Goal: Book appointment/travel/reservation

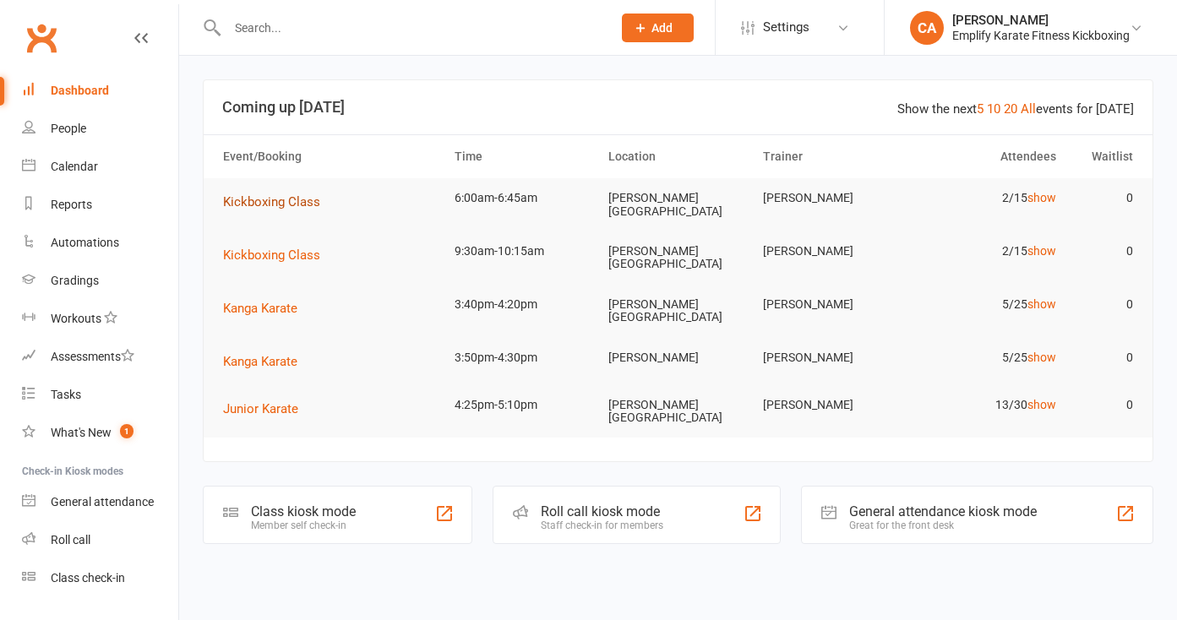
click at [281, 198] on span "Kickboxing Class" at bounding box center [271, 201] width 97 height 15
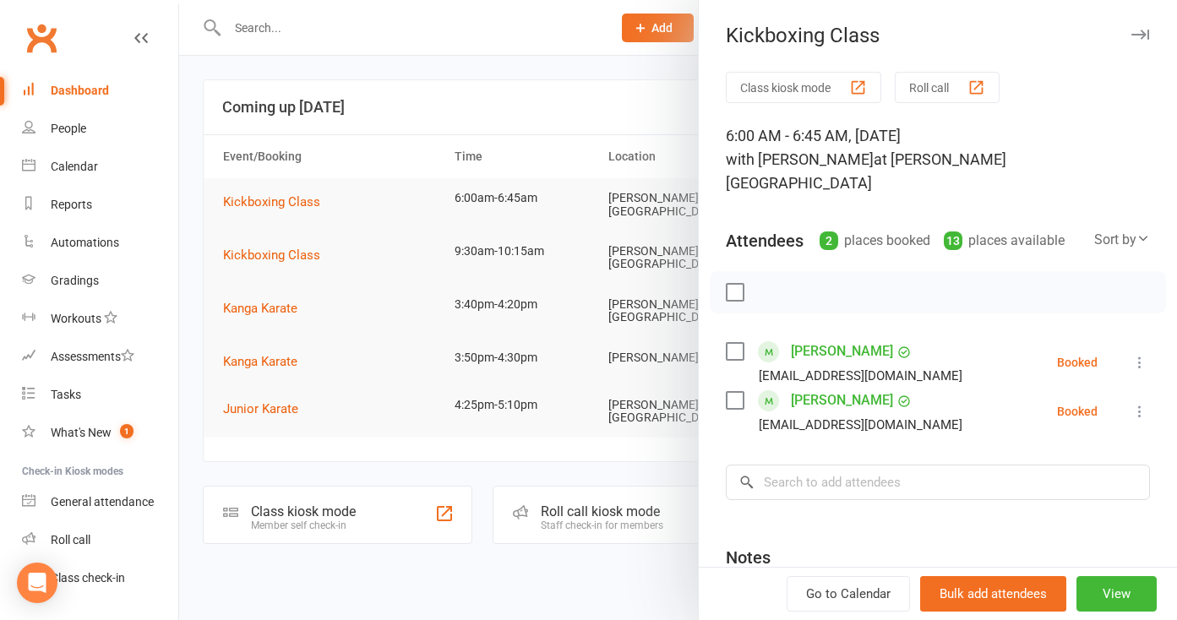
click at [1133, 40] on button "button" at bounding box center [1140, 35] width 20 height 20
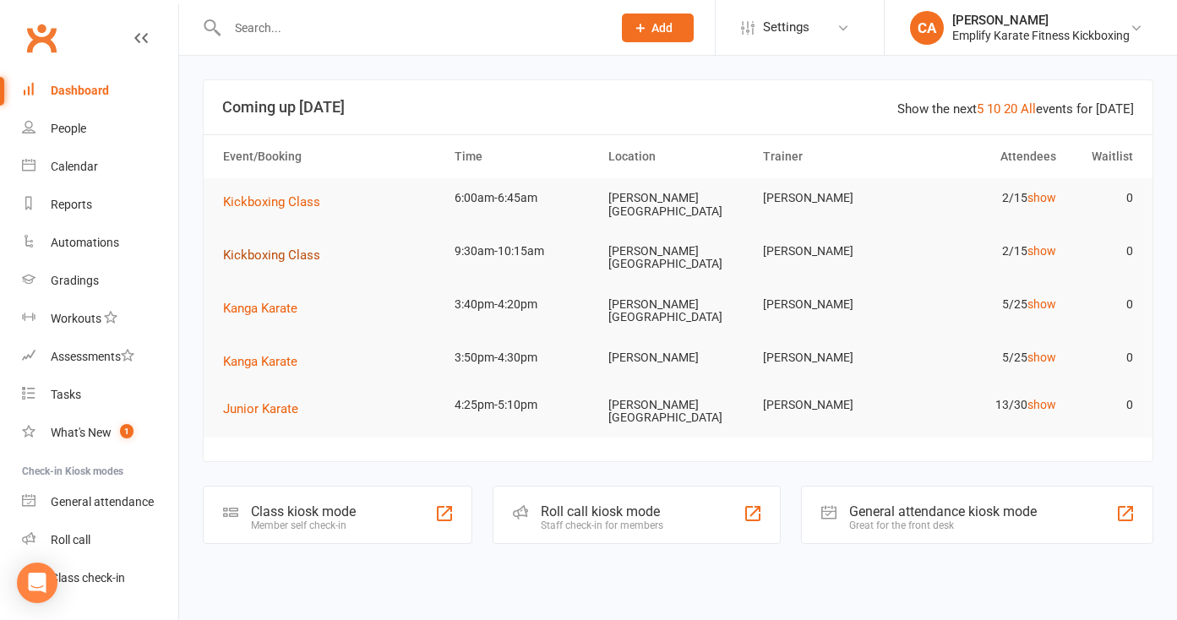
click at [266, 248] on span "Kickboxing Class" at bounding box center [271, 255] width 97 height 15
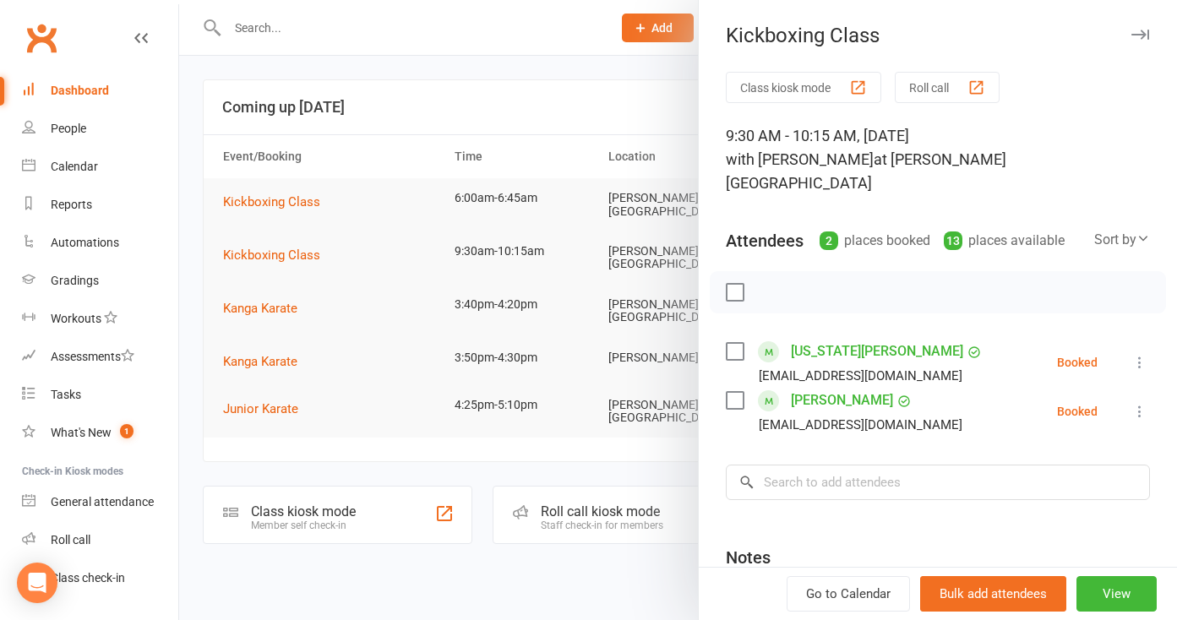
click at [1148, 34] on icon "button" at bounding box center [1140, 35] width 18 height 10
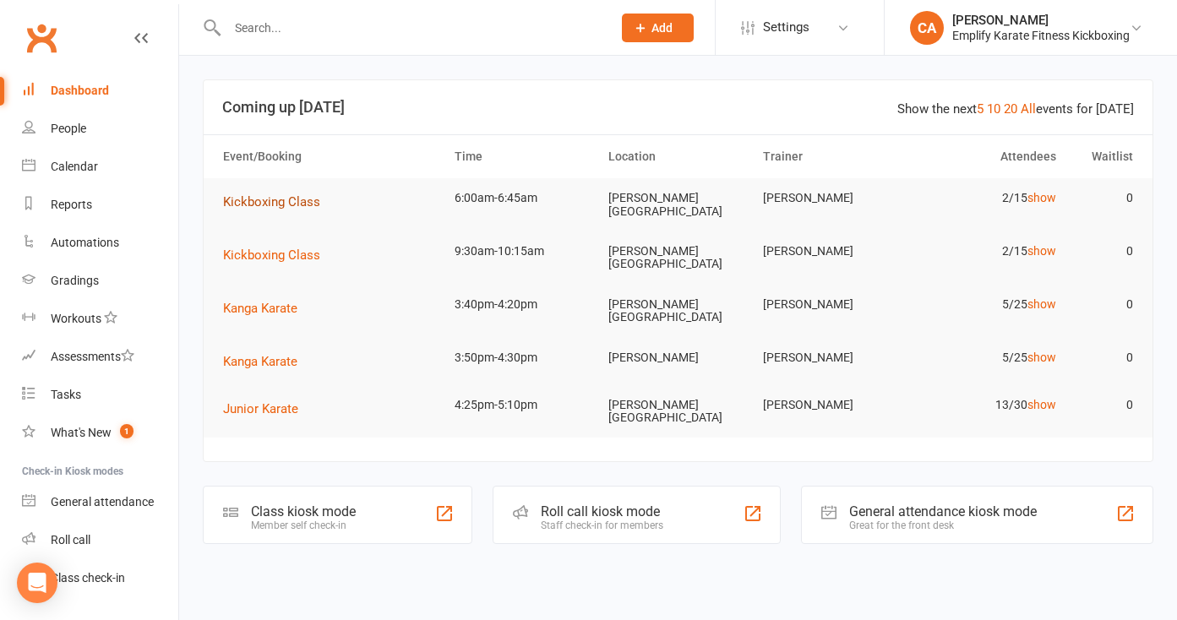
click at [302, 207] on span "Kickboxing Class" at bounding box center [271, 201] width 97 height 15
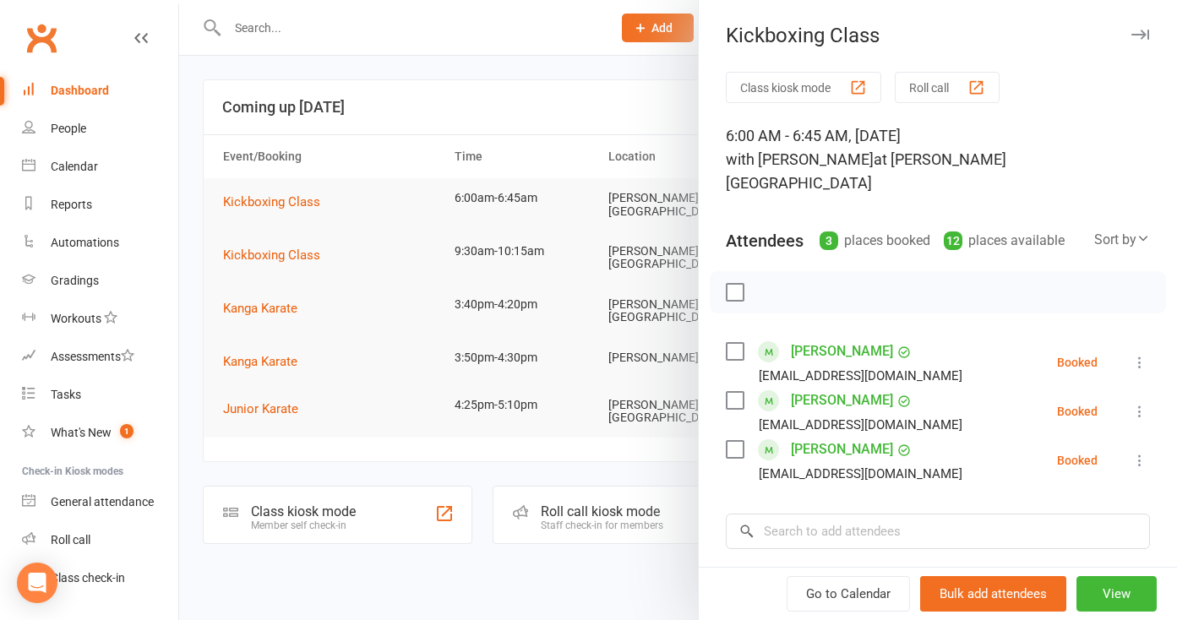
click at [733, 392] on label at bounding box center [734, 400] width 17 height 17
click at [733, 343] on label at bounding box center [734, 351] width 17 height 17
click at [782, 514] on input "search" at bounding box center [938, 531] width 424 height 35
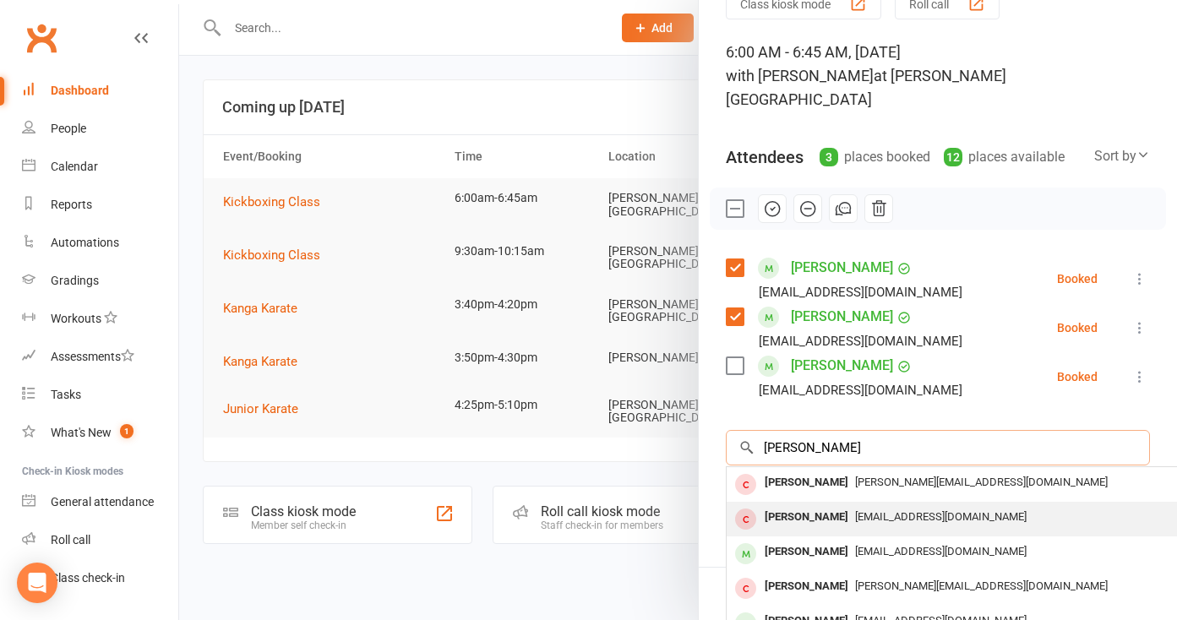
scroll to position [24, 0]
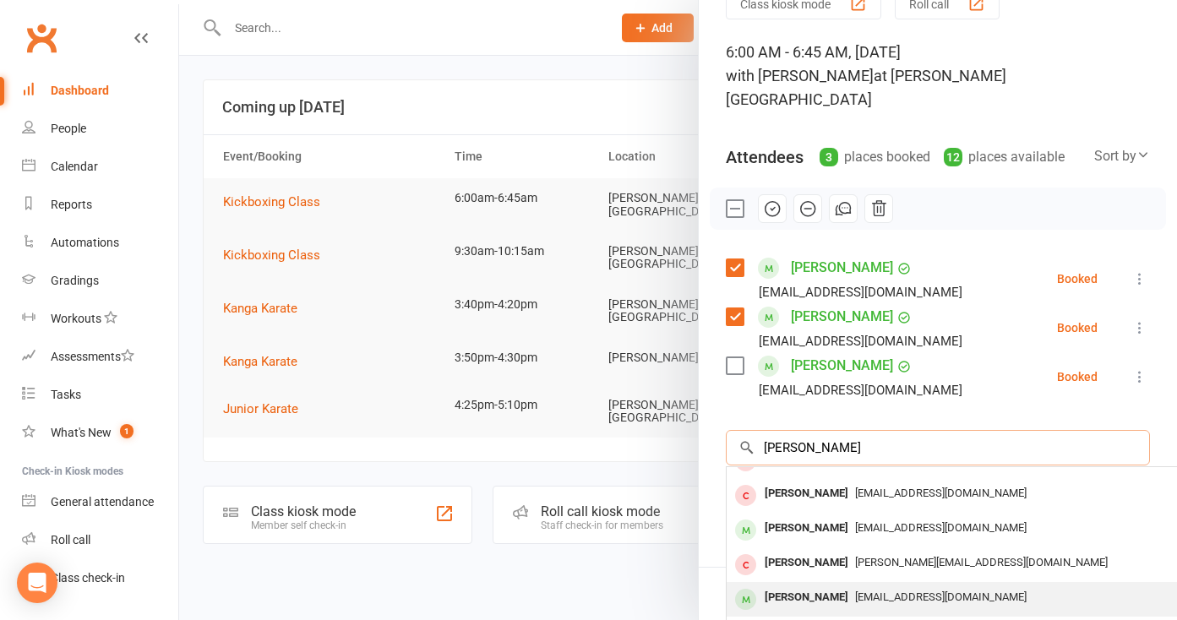
type input "[PERSON_NAME]"
click at [771, 586] on div "[PERSON_NAME]" at bounding box center [806, 598] width 97 height 25
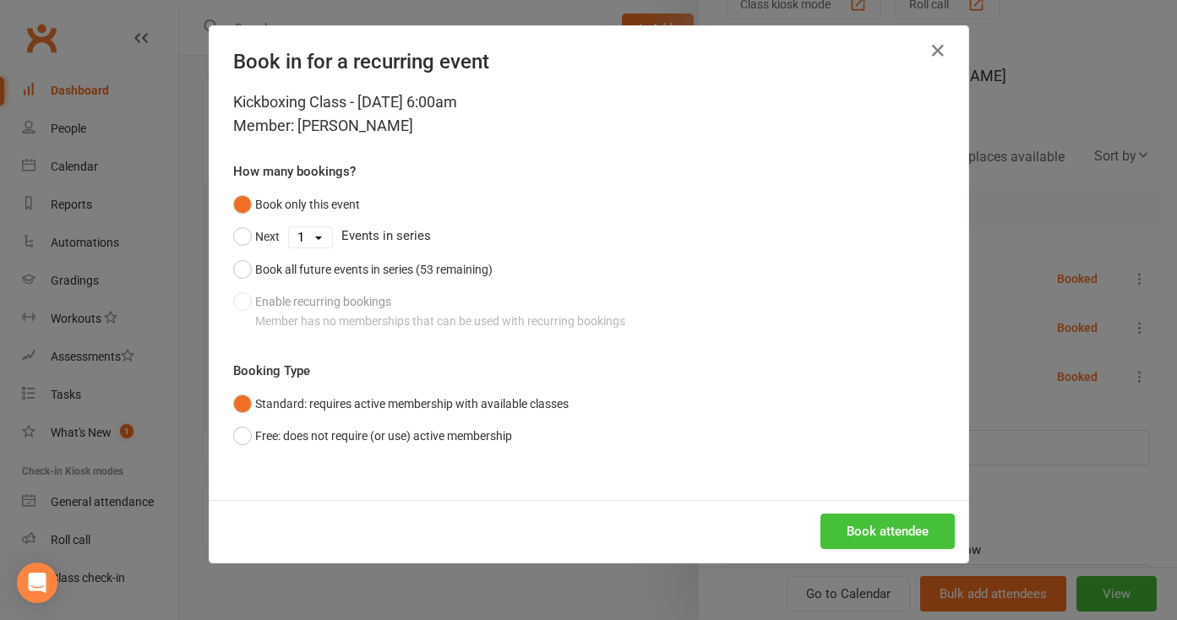
click at [875, 522] on button "Book attendee" at bounding box center [888, 531] width 134 height 35
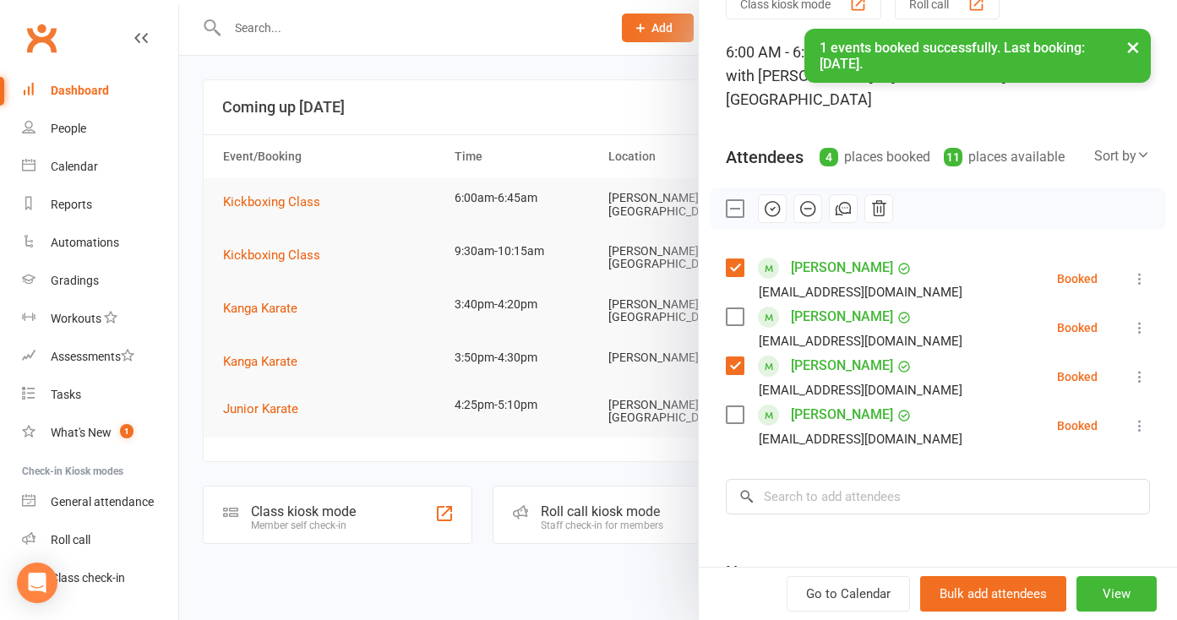
click at [739, 308] on label at bounding box center [734, 316] width 17 height 17
click at [776, 199] on icon "button" at bounding box center [772, 208] width 19 height 19
